Goal: Navigation & Orientation: Find specific page/section

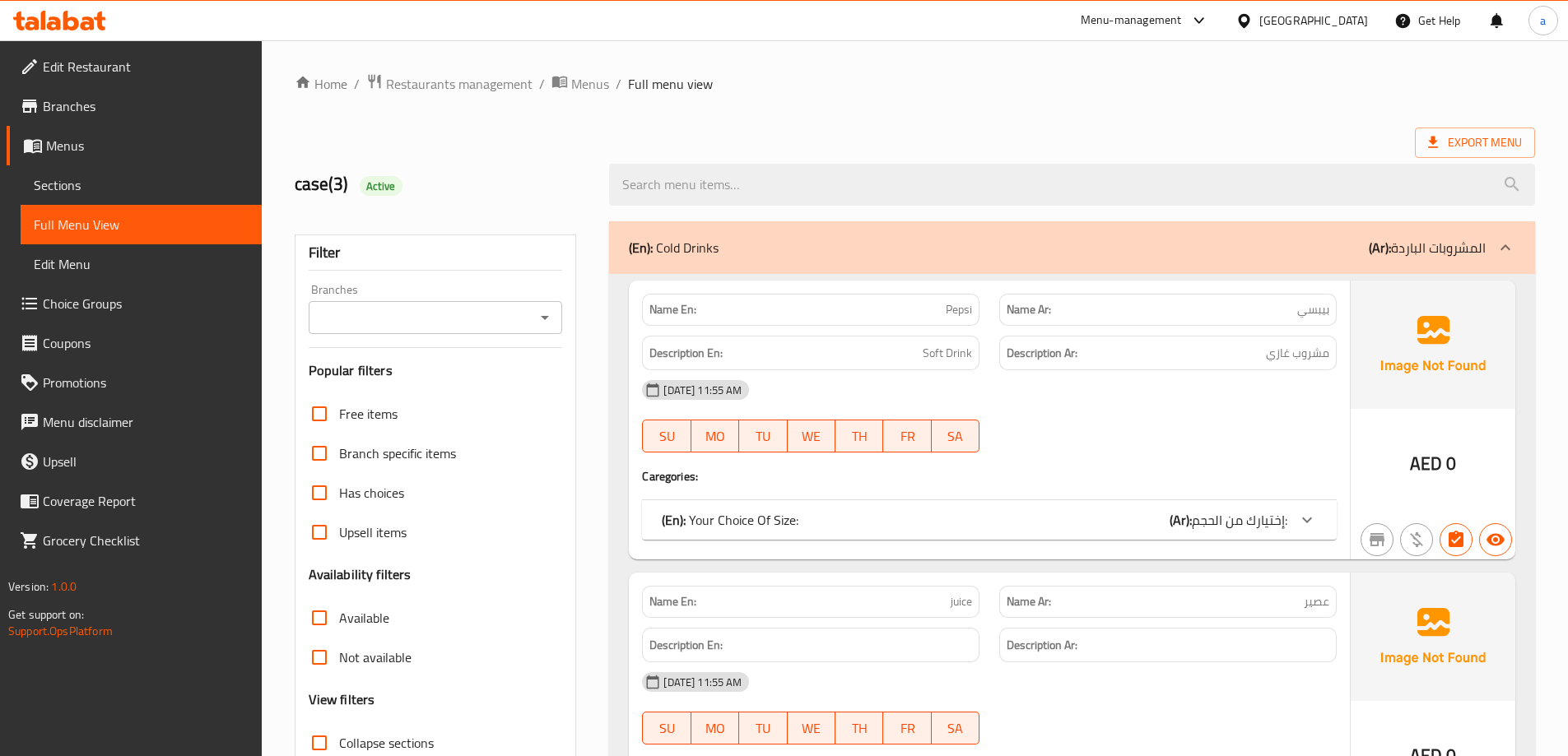
click at [424, 82] on span "Restaurants management" at bounding box center [459, 84] width 146 height 20
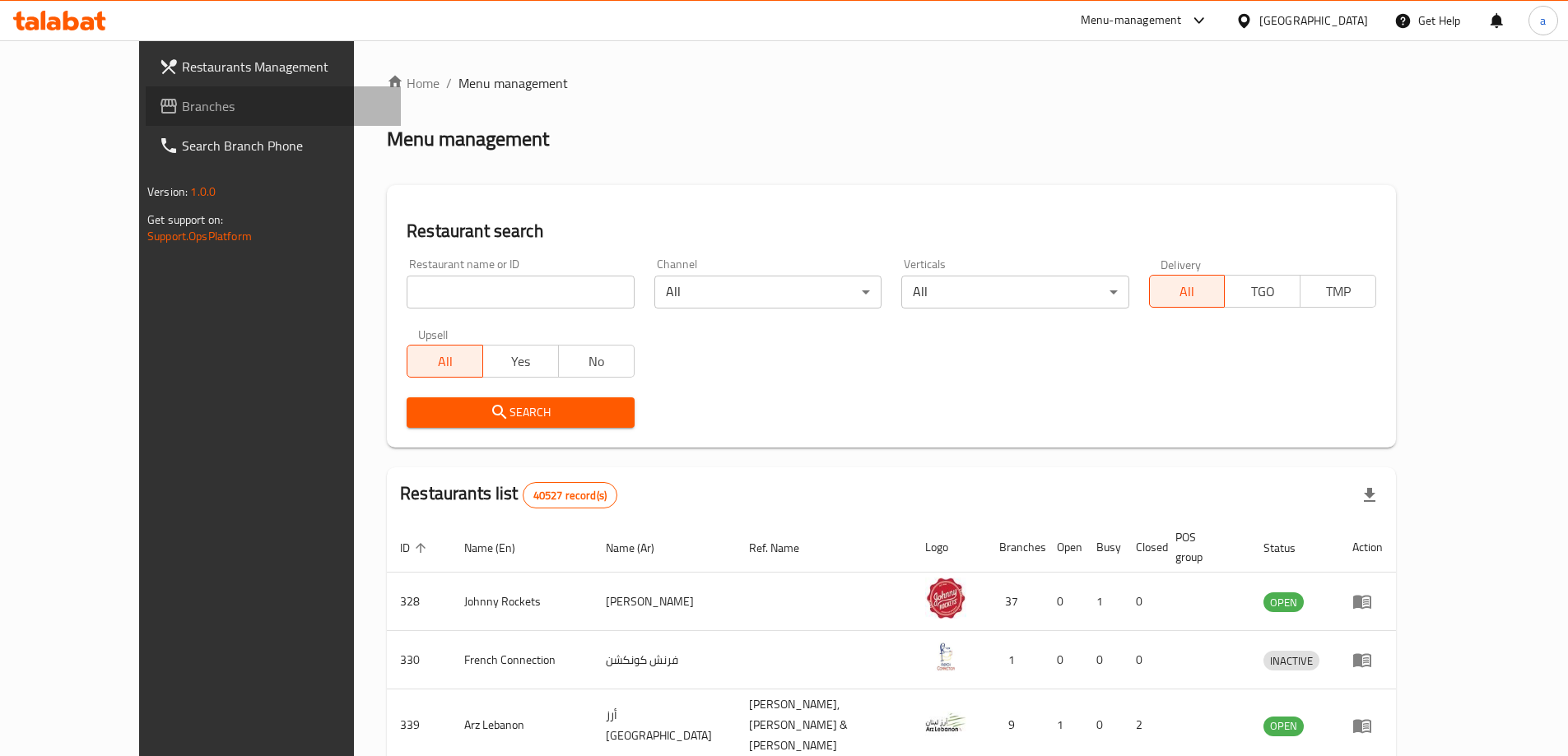
click at [182, 100] on span "Branches" at bounding box center [285, 106] width 206 height 20
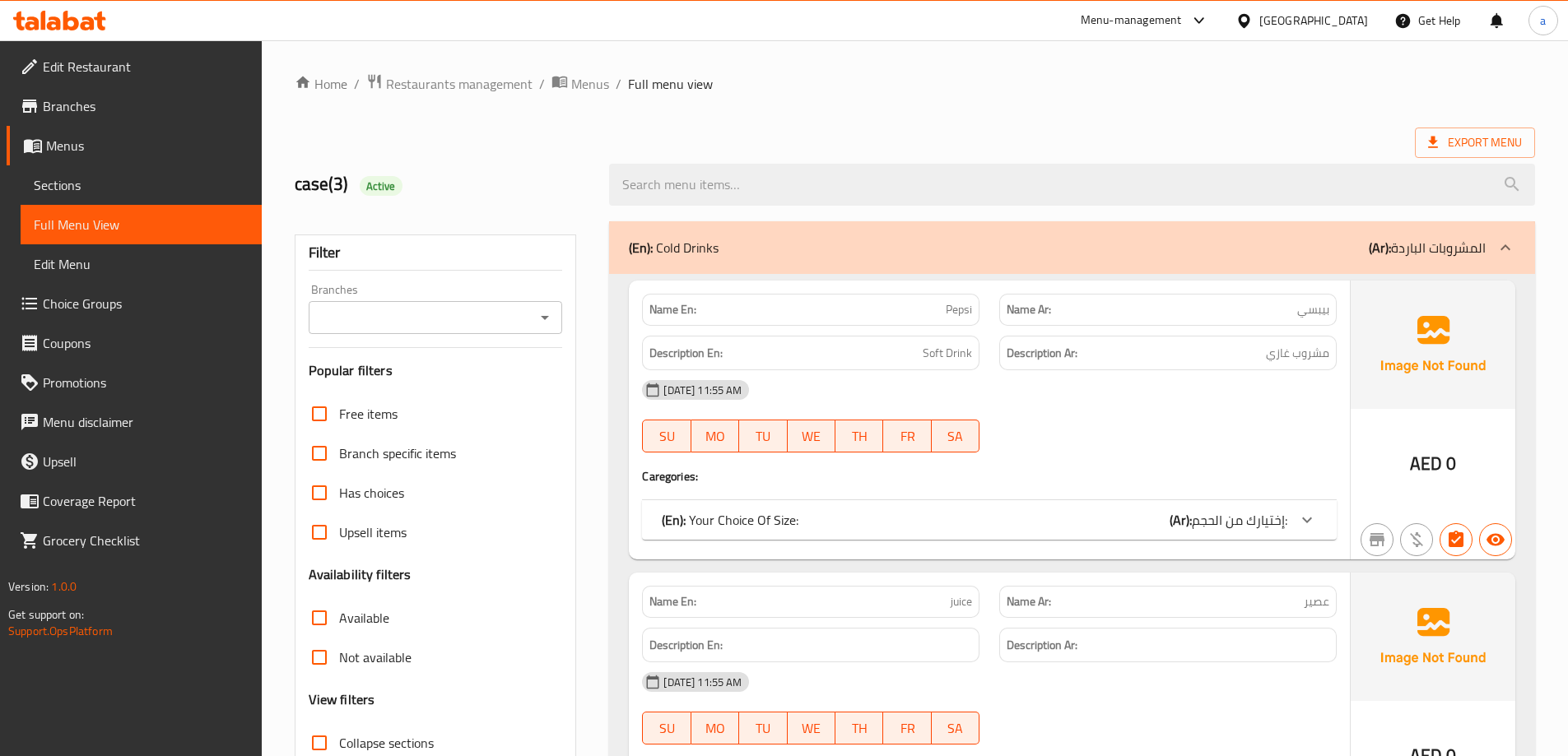
click at [1282, 17] on div "United Arab Emirates" at bounding box center [1314, 20] width 109 height 18
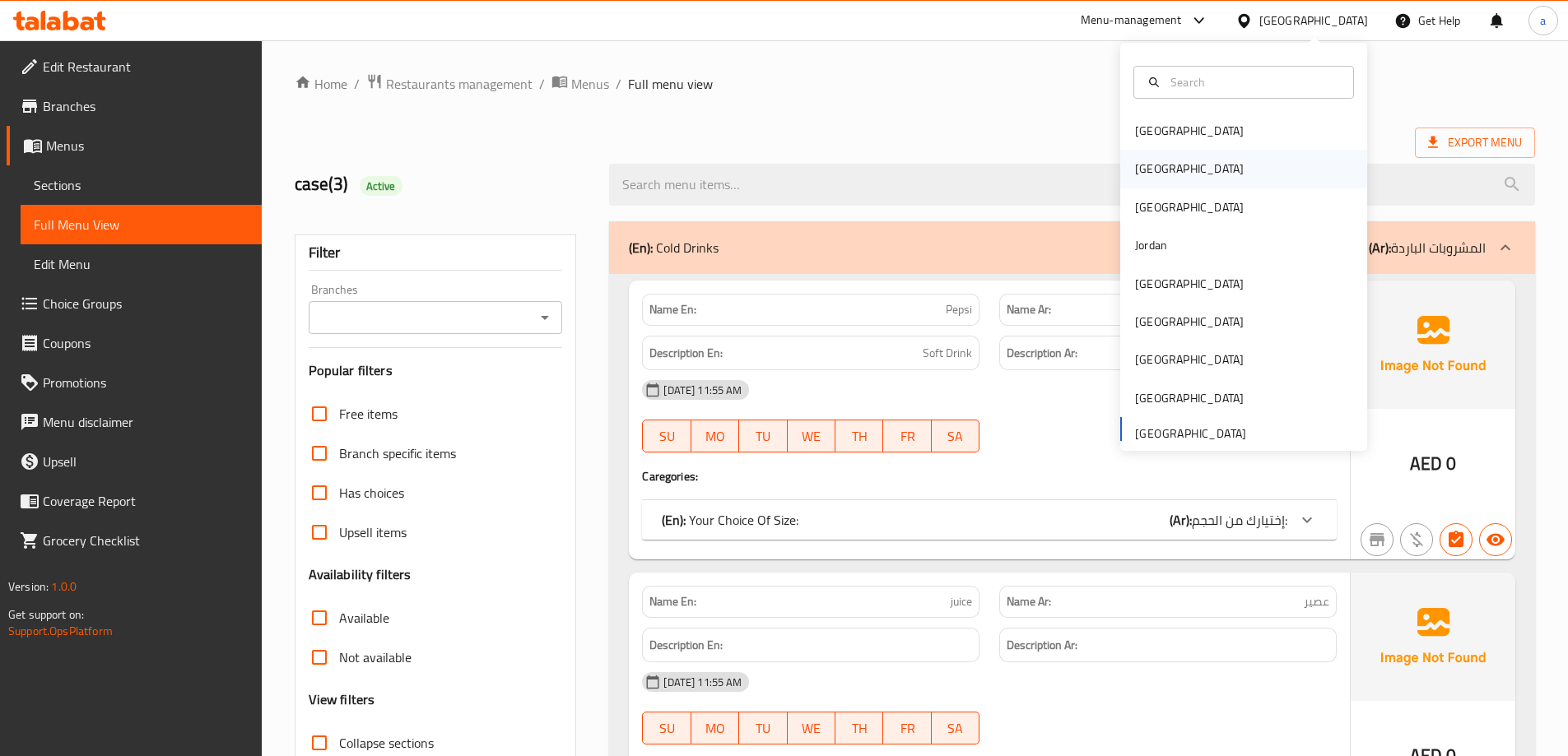
click at [1198, 176] on div "[GEOGRAPHIC_DATA]" at bounding box center [1243, 169] width 247 height 38
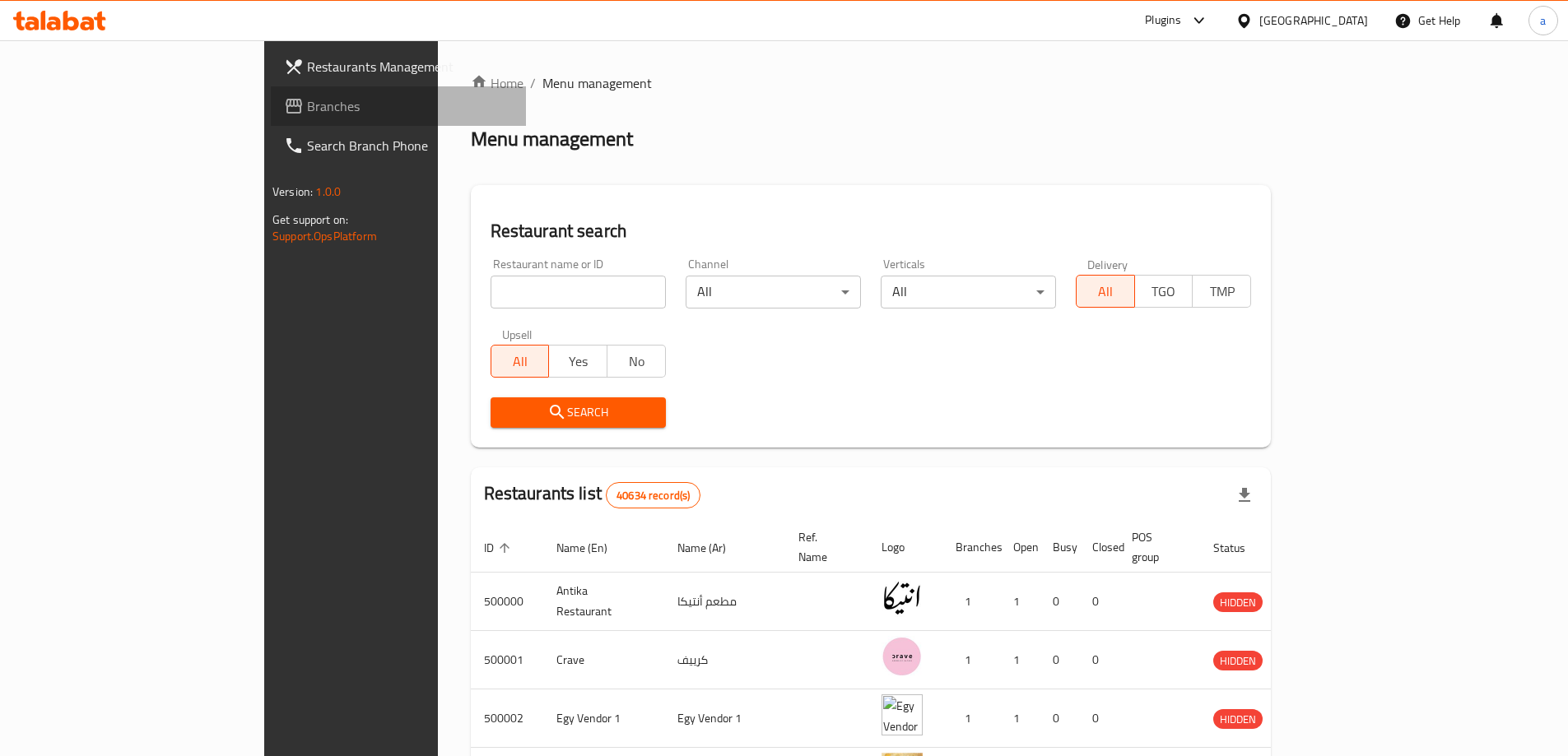
click at [307, 114] on span "Branches" at bounding box center [410, 106] width 206 height 20
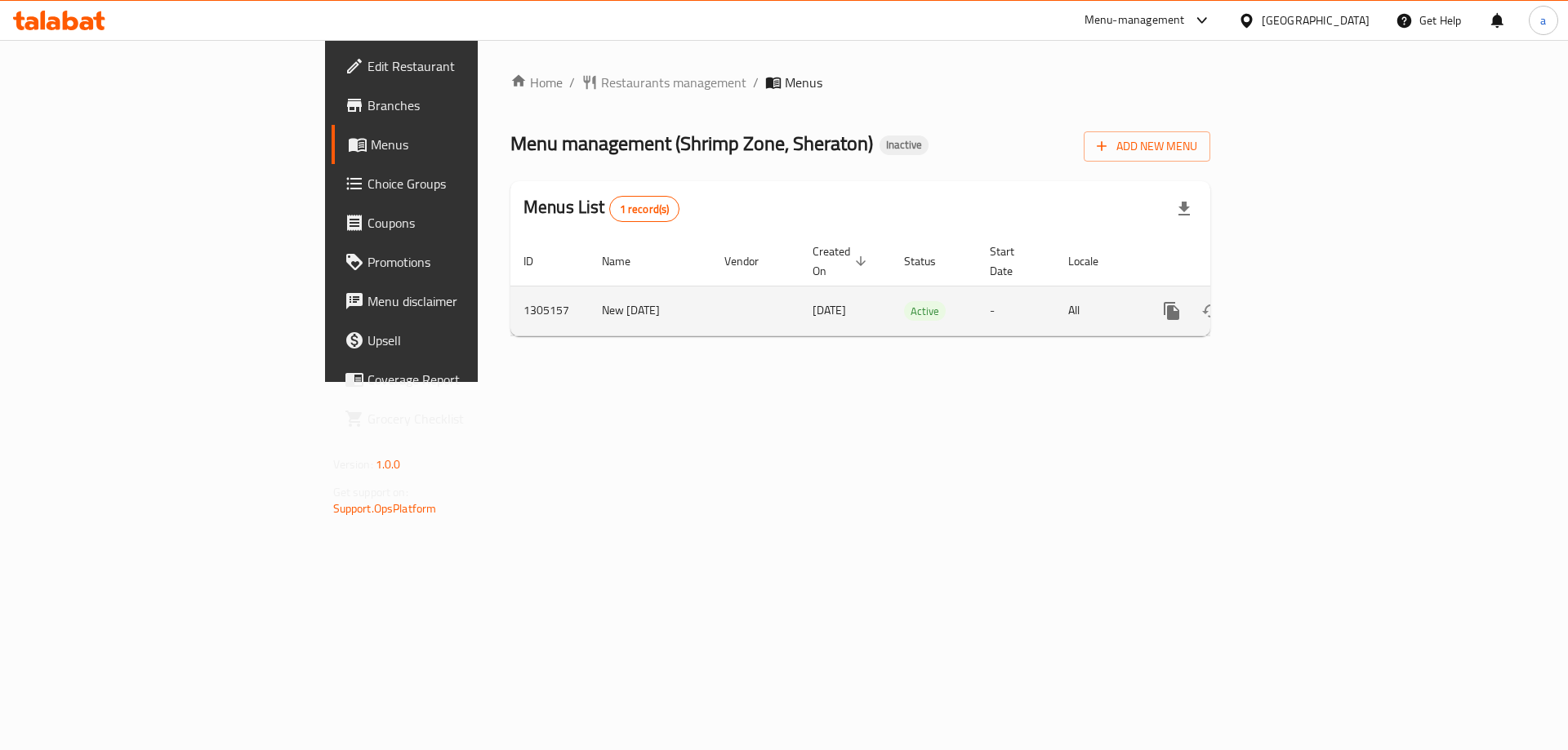
click at [1297, 304] on icon "enhanced table" at bounding box center [1289, 311] width 15 height 15
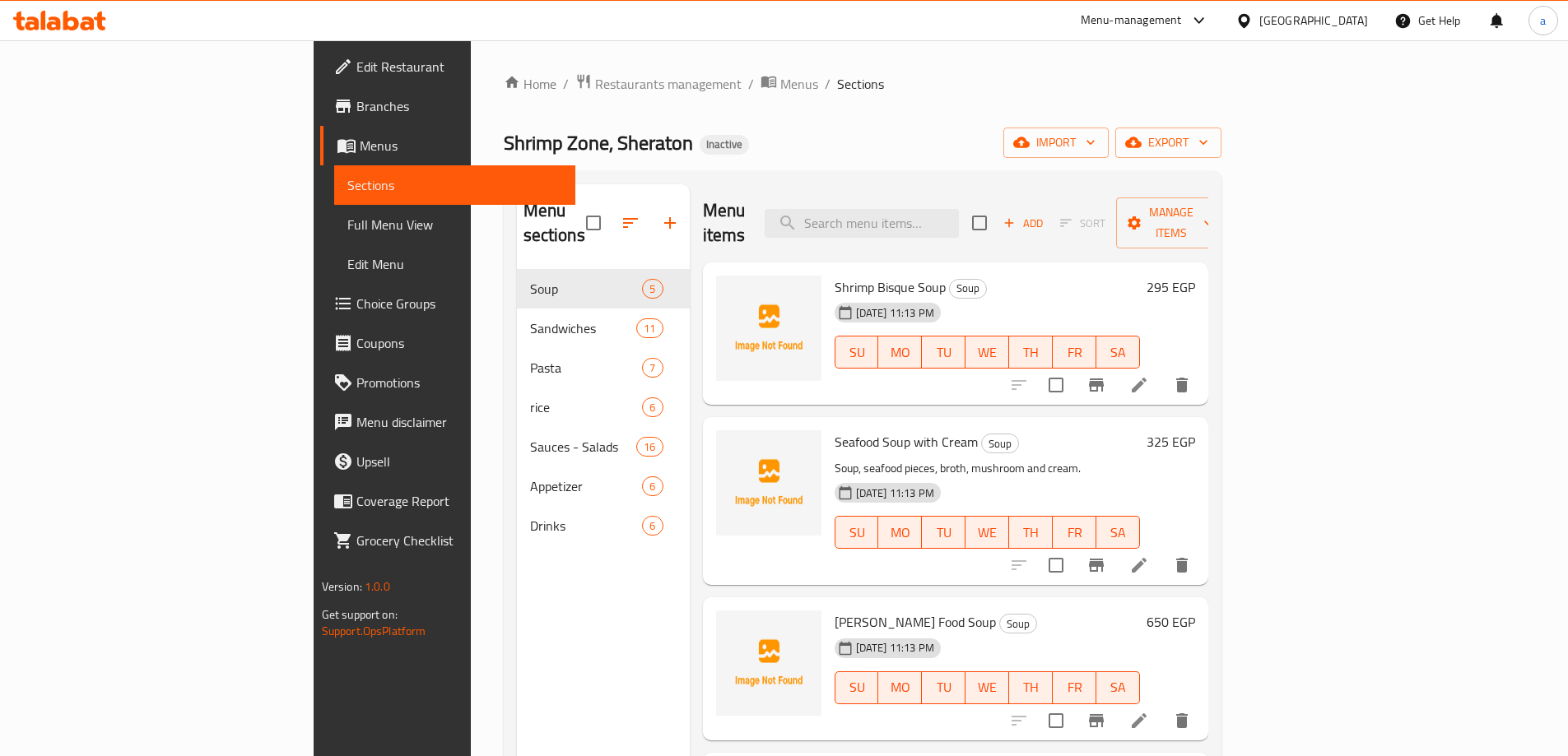
click at [320, 92] on link "Branches" at bounding box center [447, 106] width 255 height 40
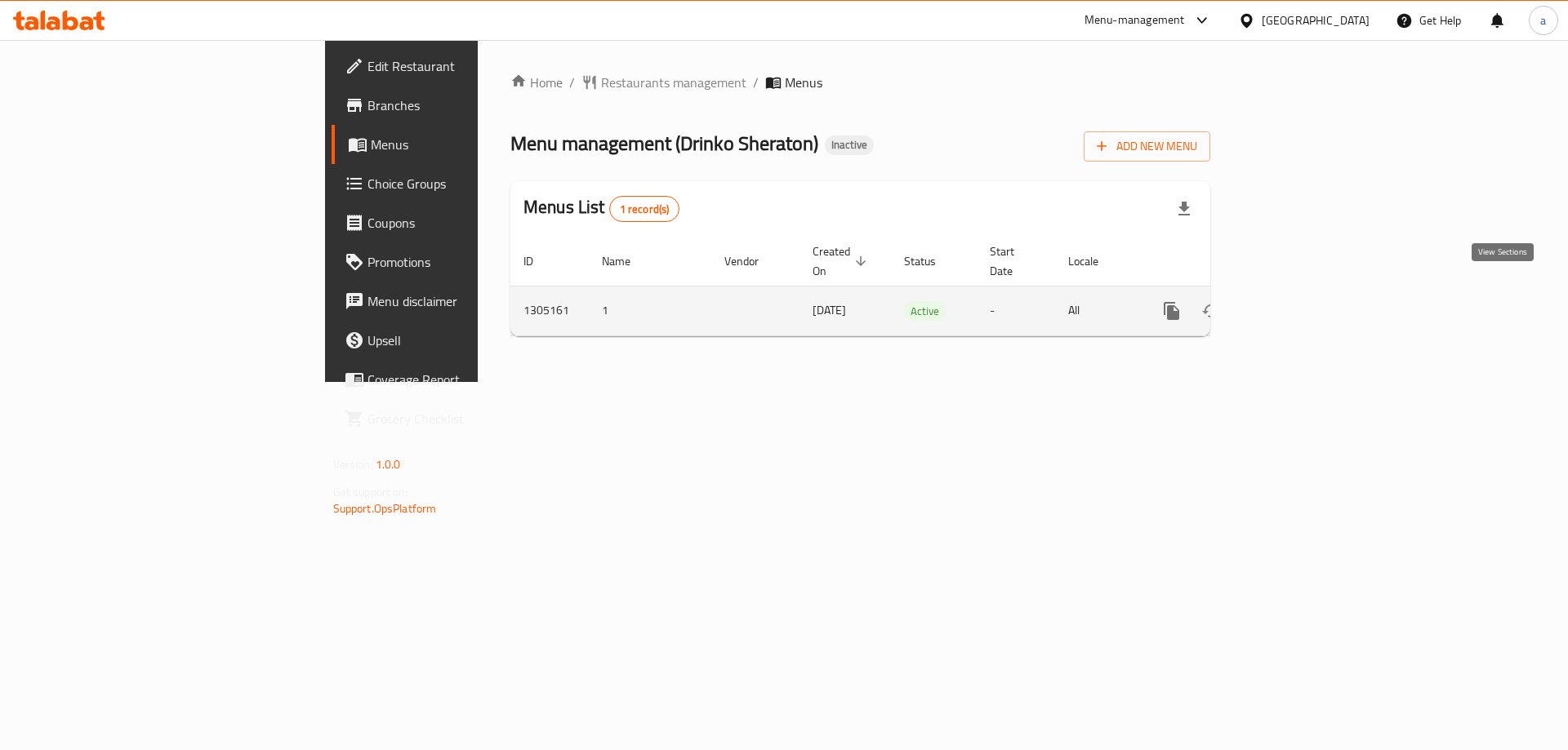
click at [1299, 301] on icon "enhanced table" at bounding box center [1289, 311] width 20 height 20
